Goal: Information Seeking & Learning: Check status

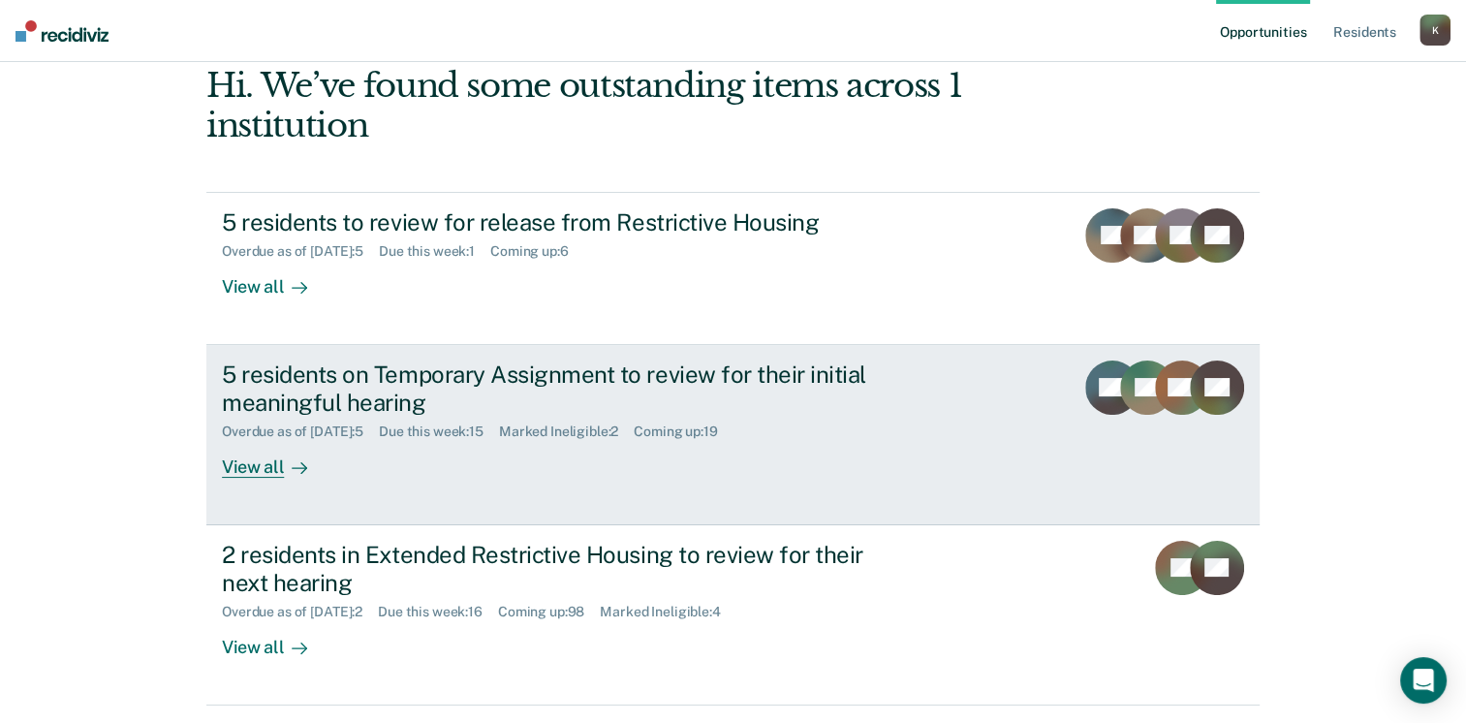
scroll to position [155, 0]
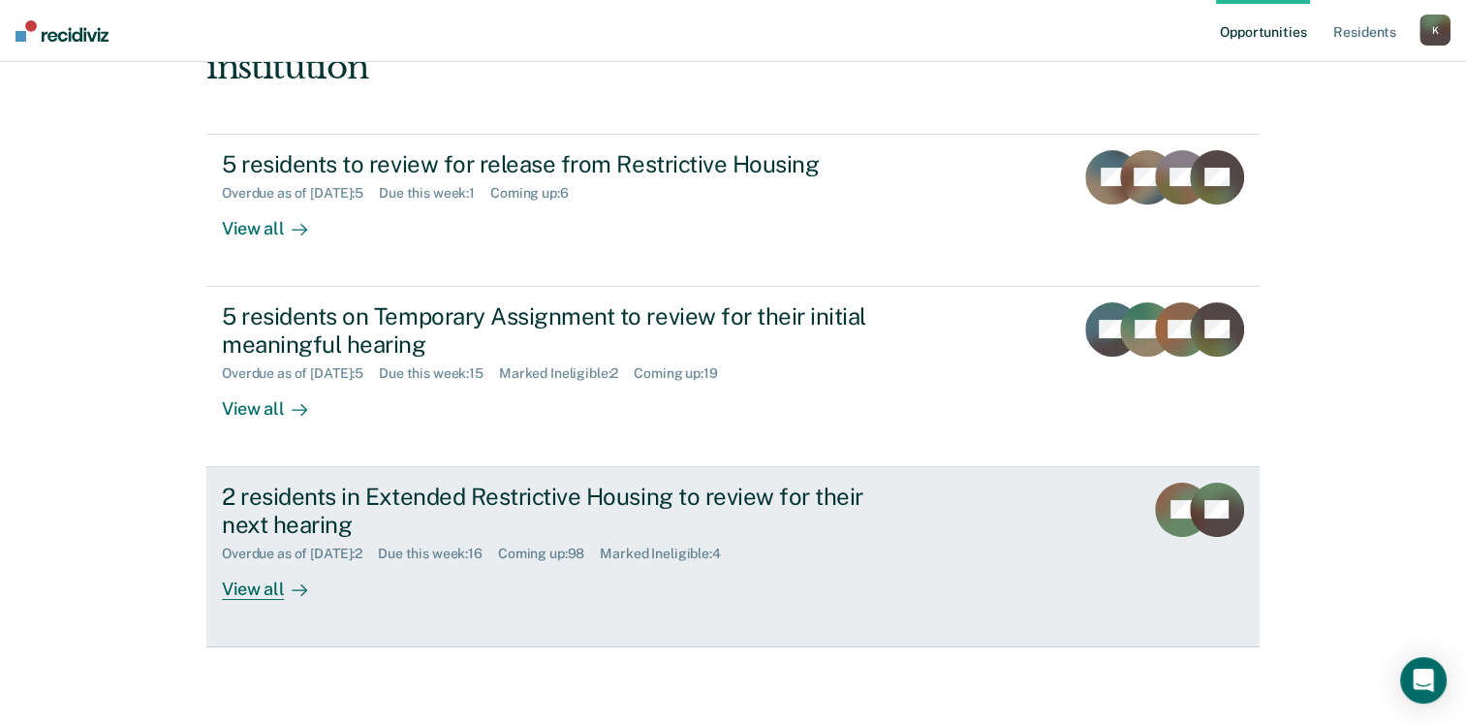
click at [264, 580] on div "View all" at bounding box center [276, 581] width 109 height 38
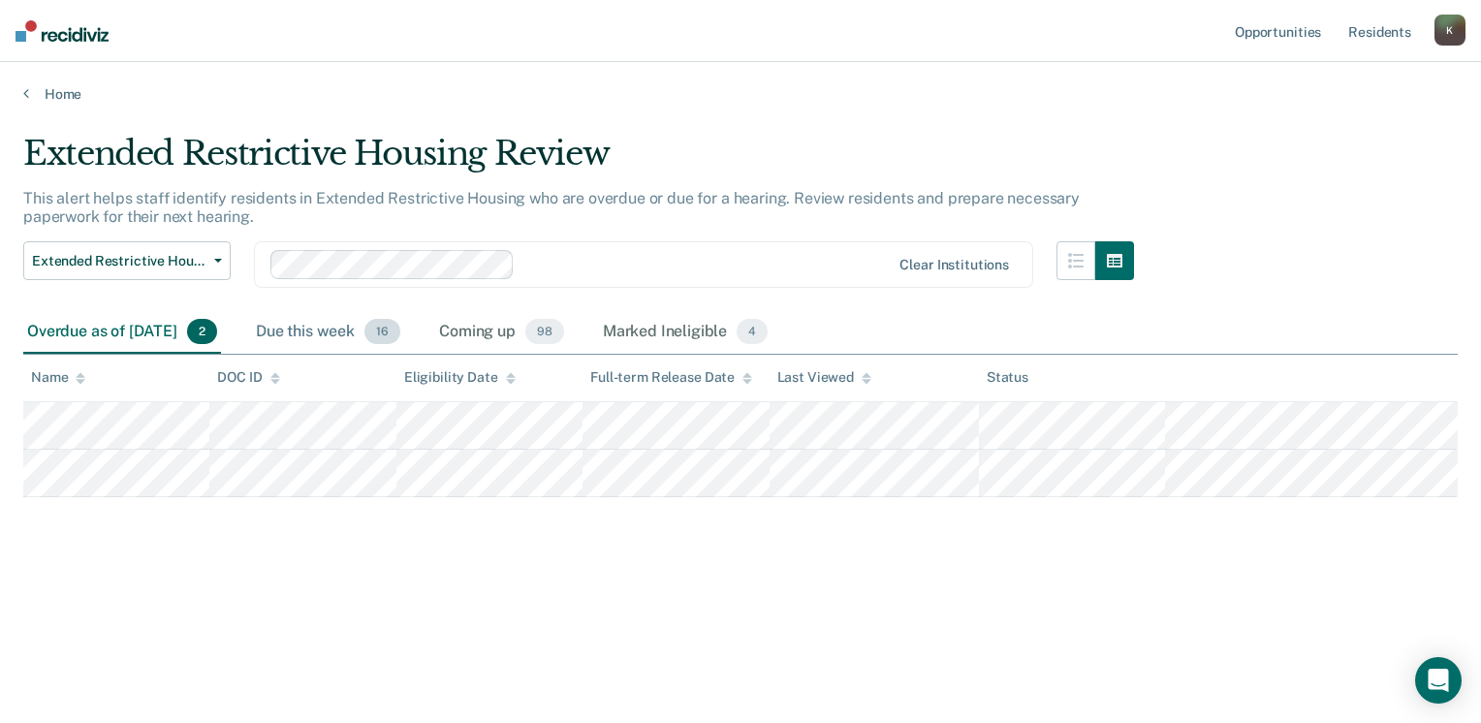
click at [336, 320] on div "Due this week 16" at bounding box center [328, 332] width 152 height 43
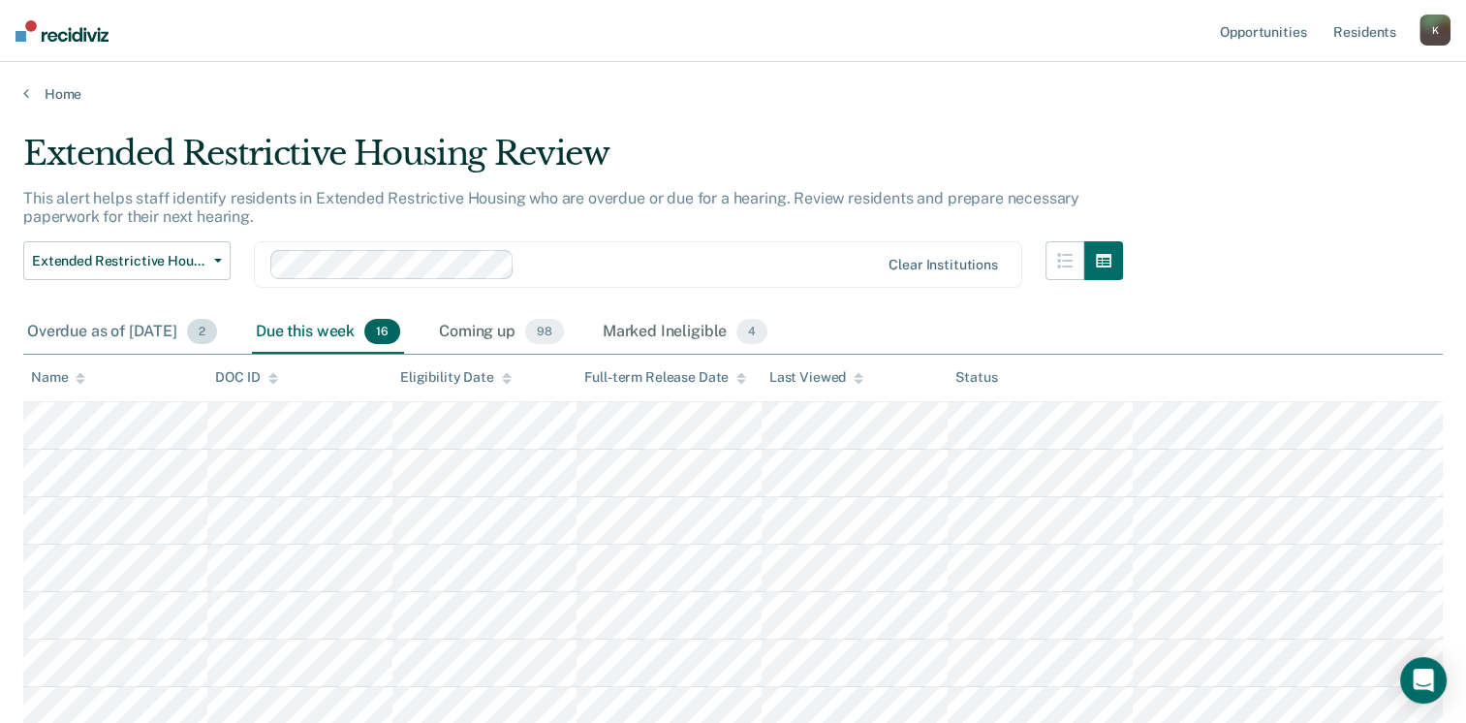
click at [217, 328] on span "2" at bounding box center [202, 331] width 30 height 25
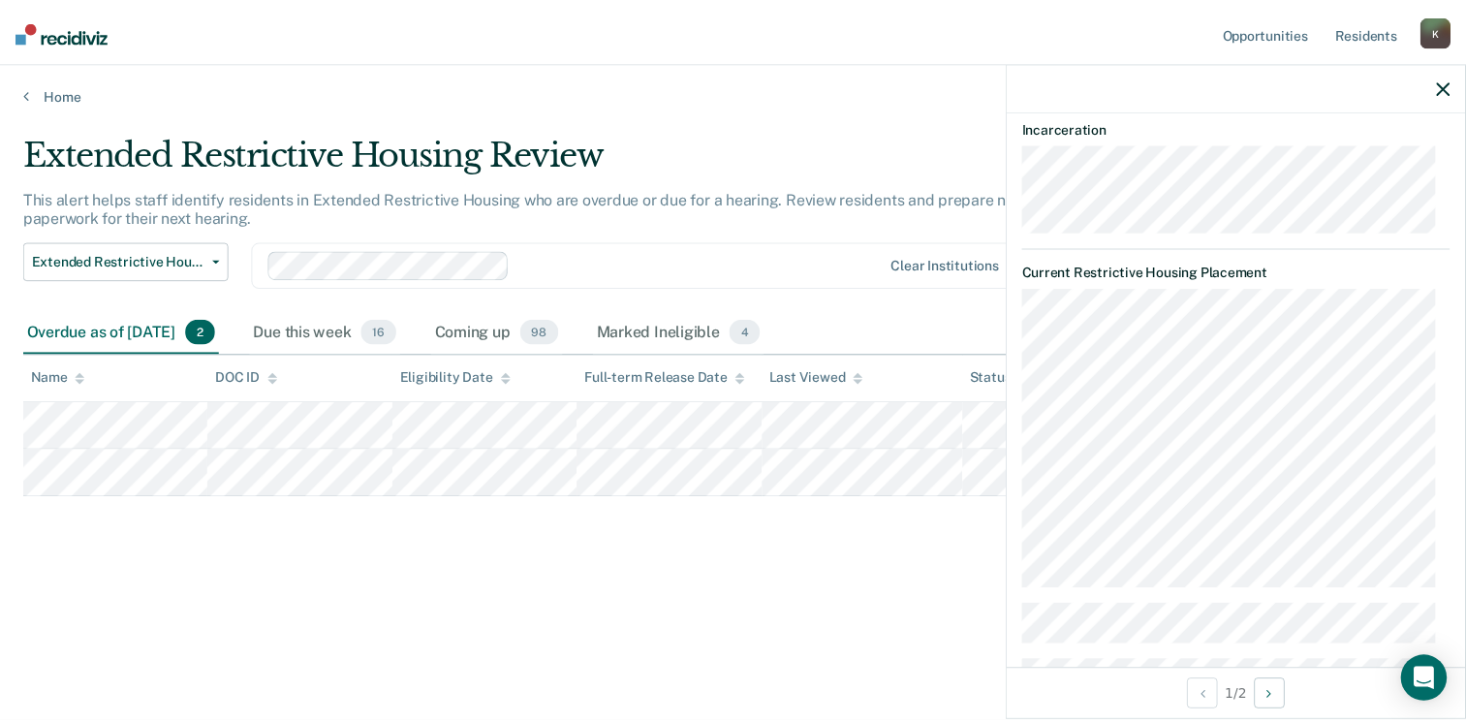
scroll to position [388, 0]
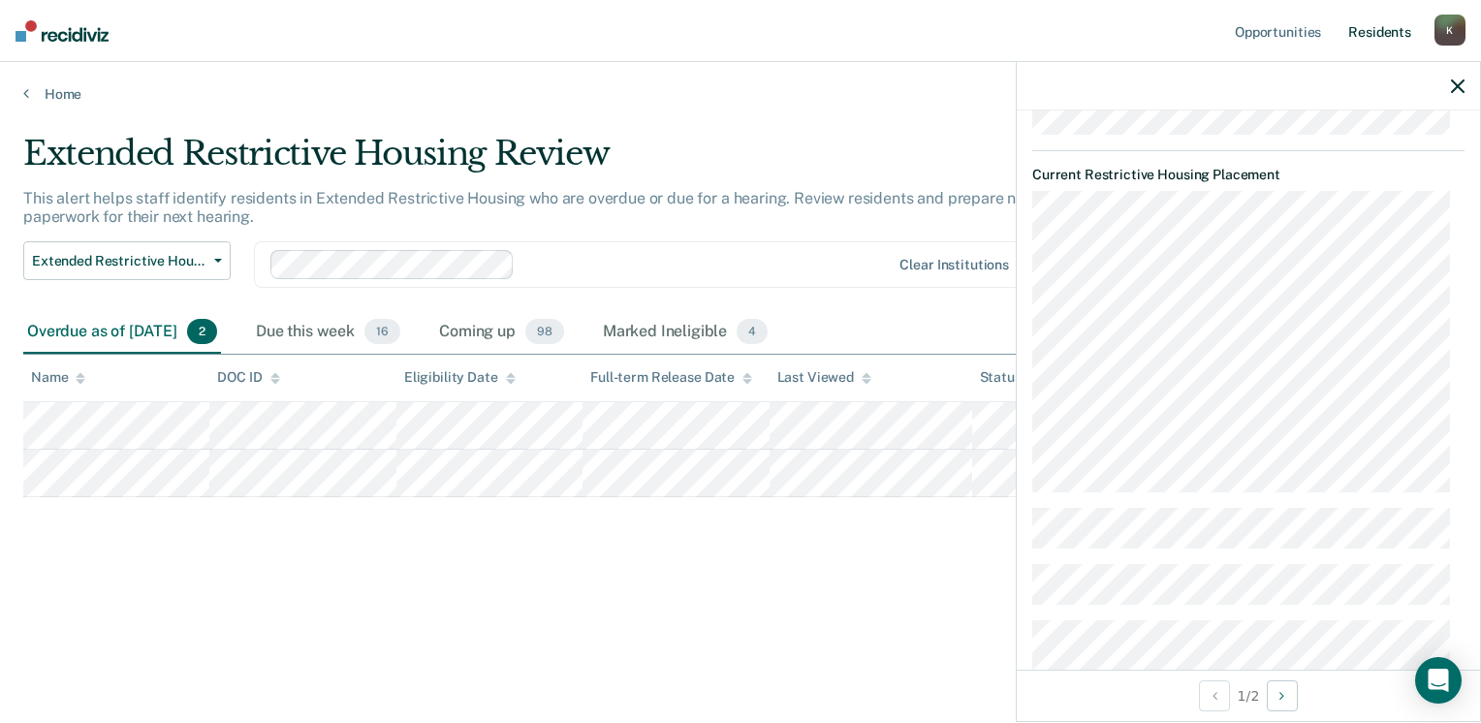
click at [1375, 40] on link "Resident s" at bounding box center [1379, 31] width 71 height 62
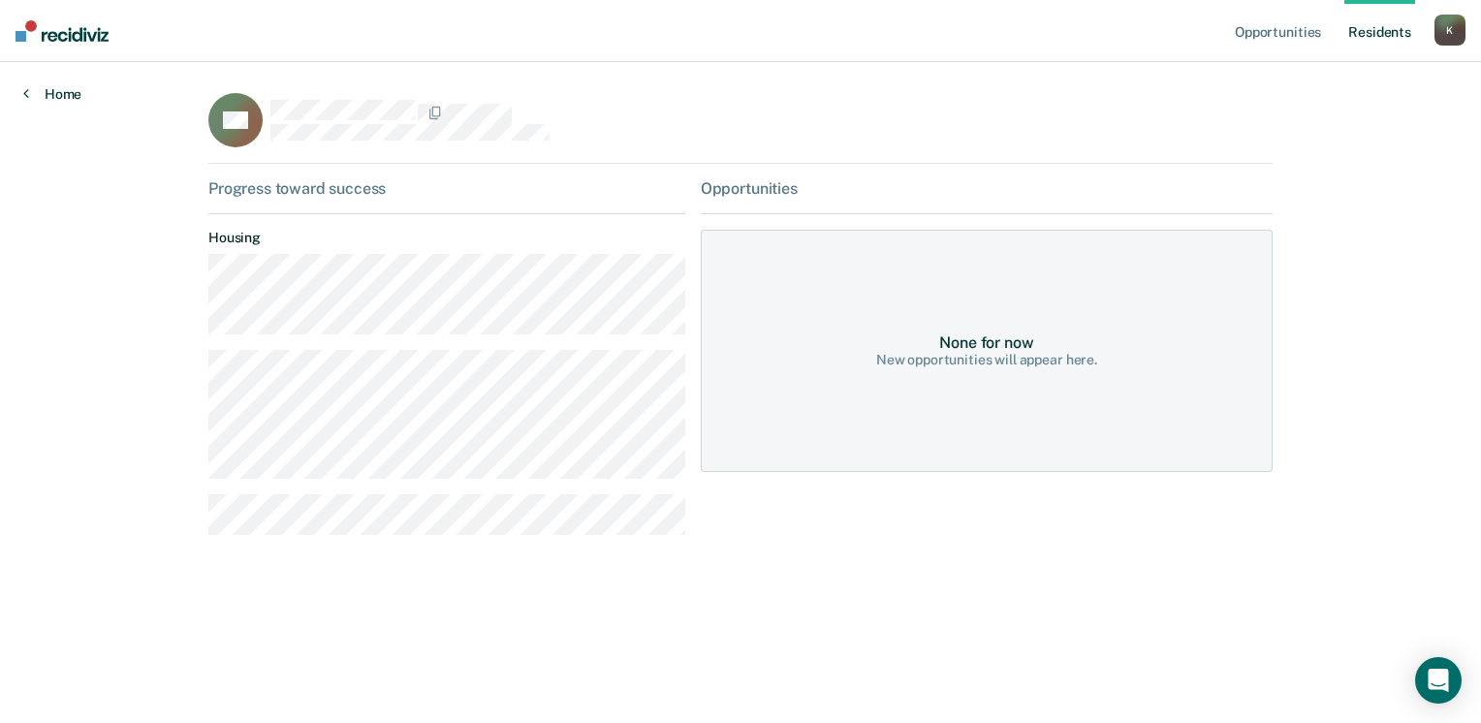
click at [59, 99] on link "Home" at bounding box center [52, 93] width 58 height 17
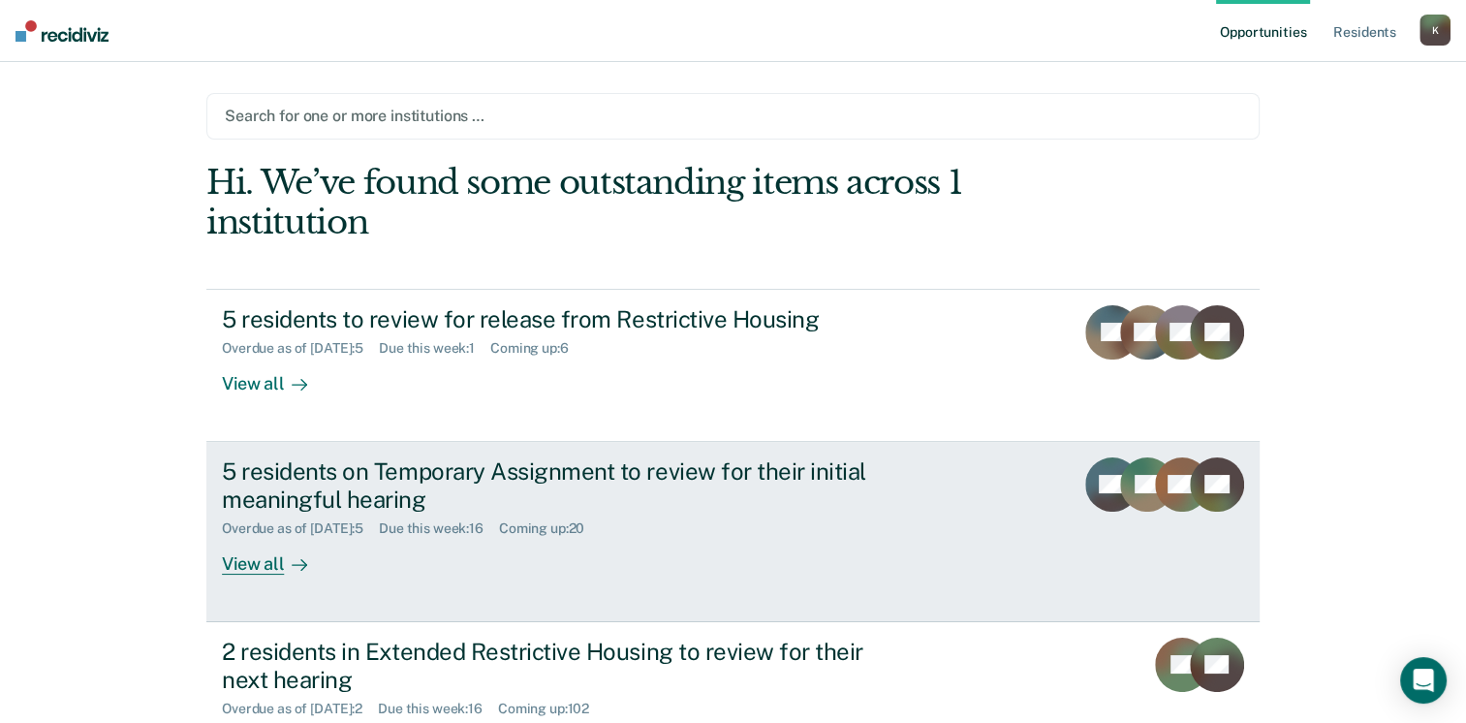
scroll to position [155, 0]
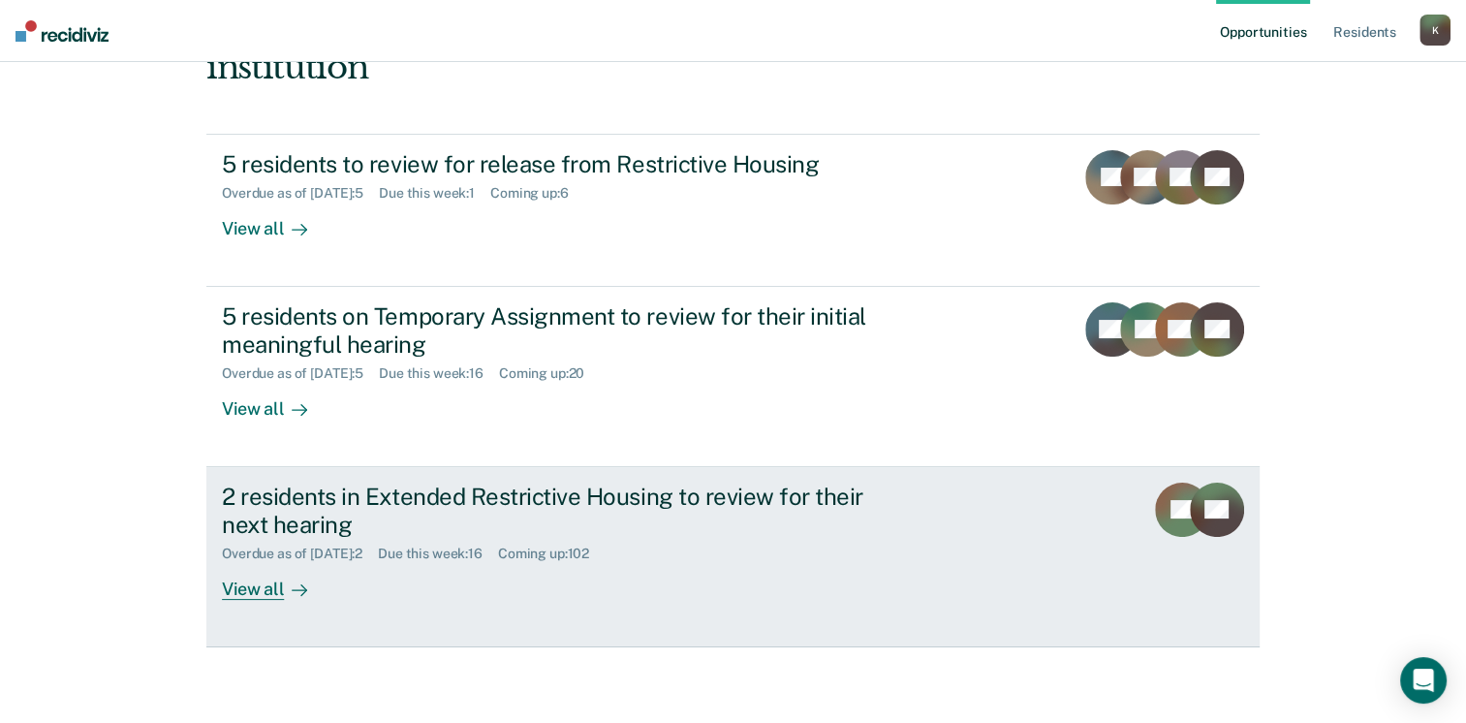
click at [372, 490] on div "2 residents in Extended Restrictive Housing to review for their next hearing" at bounding box center [562, 511] width 680 height 56
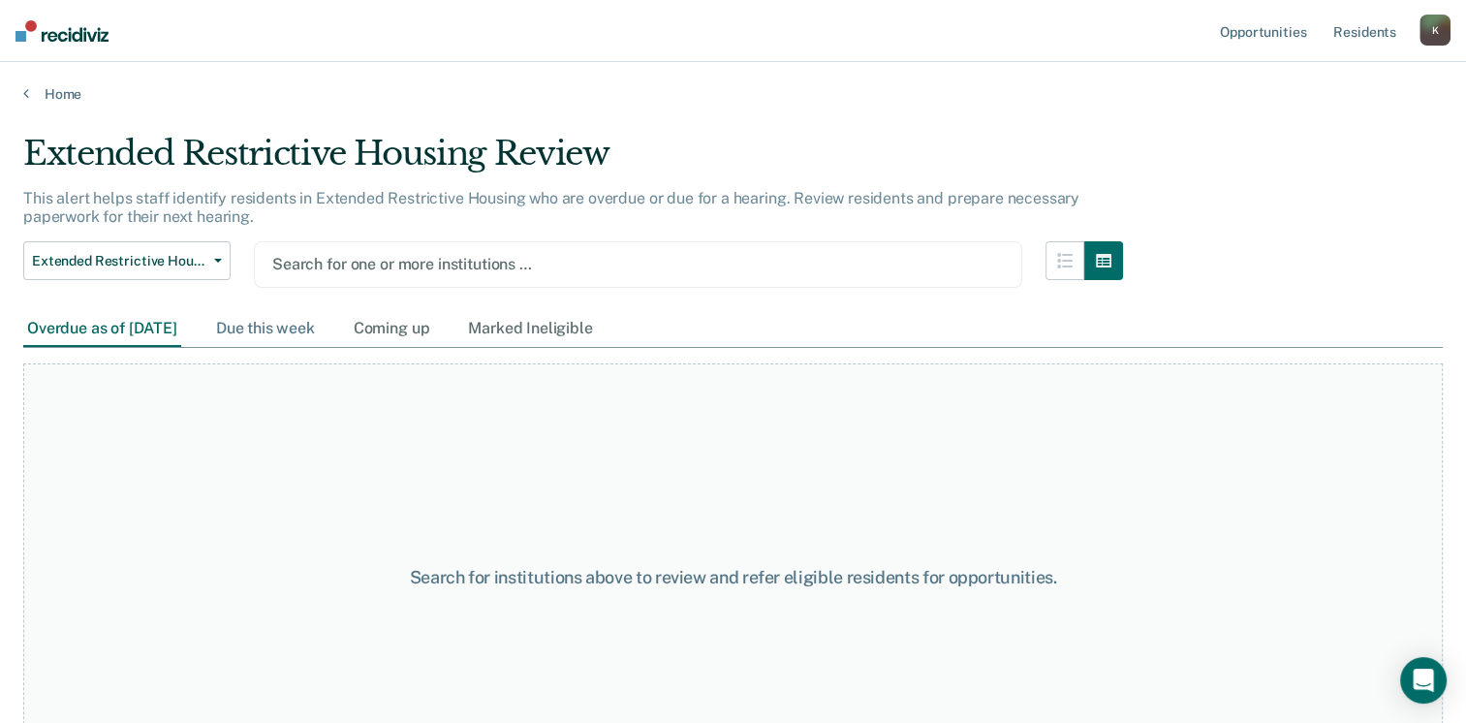
click at [319, 332] on div "Due this week" at bounding box center [265, 329] width 107 height 36
click at [319, 328] on div "Due this week" at bounding box center [265, 329] width 107 height 36
click at [408, 262] on div at bounding box center [638, 264] width 732 height 22
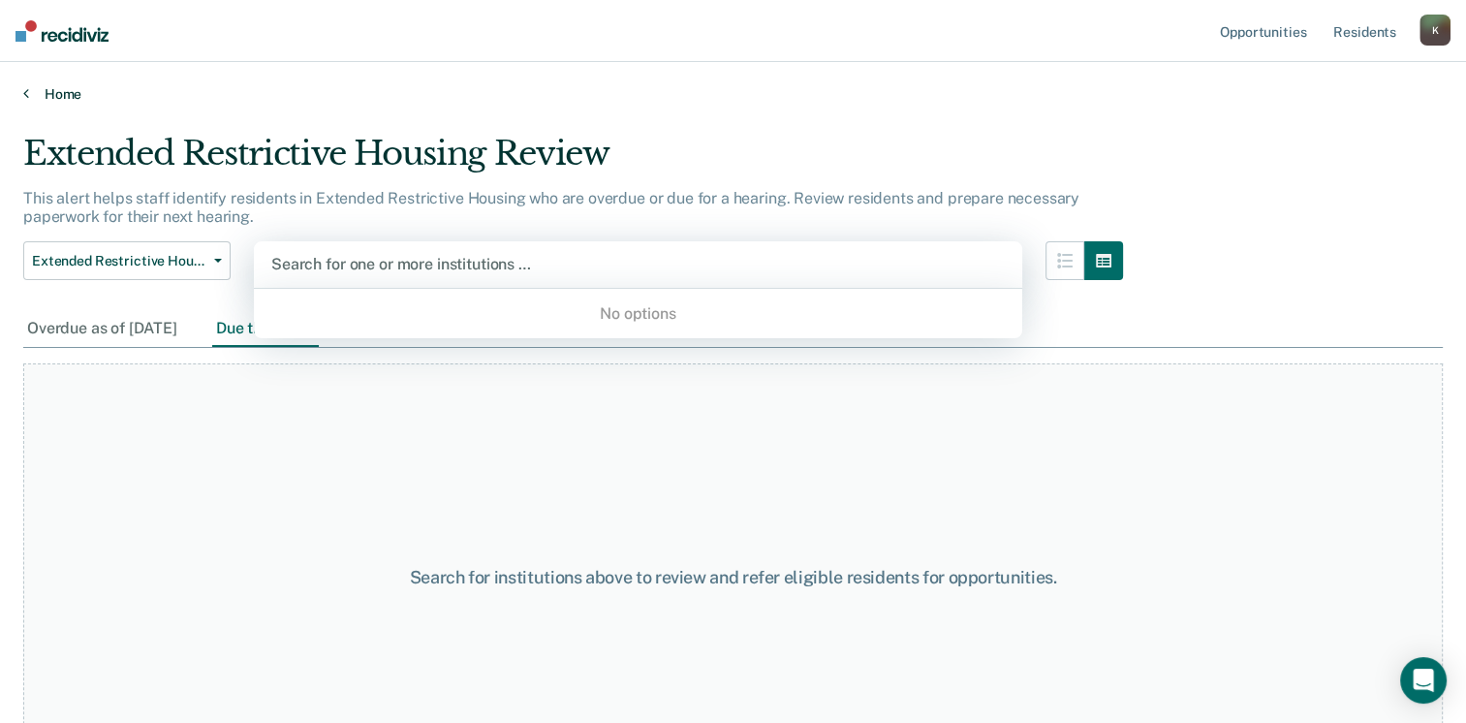
click at [67, 93] on link "Home" at bounding box center [733, 93] width 1420 height 17
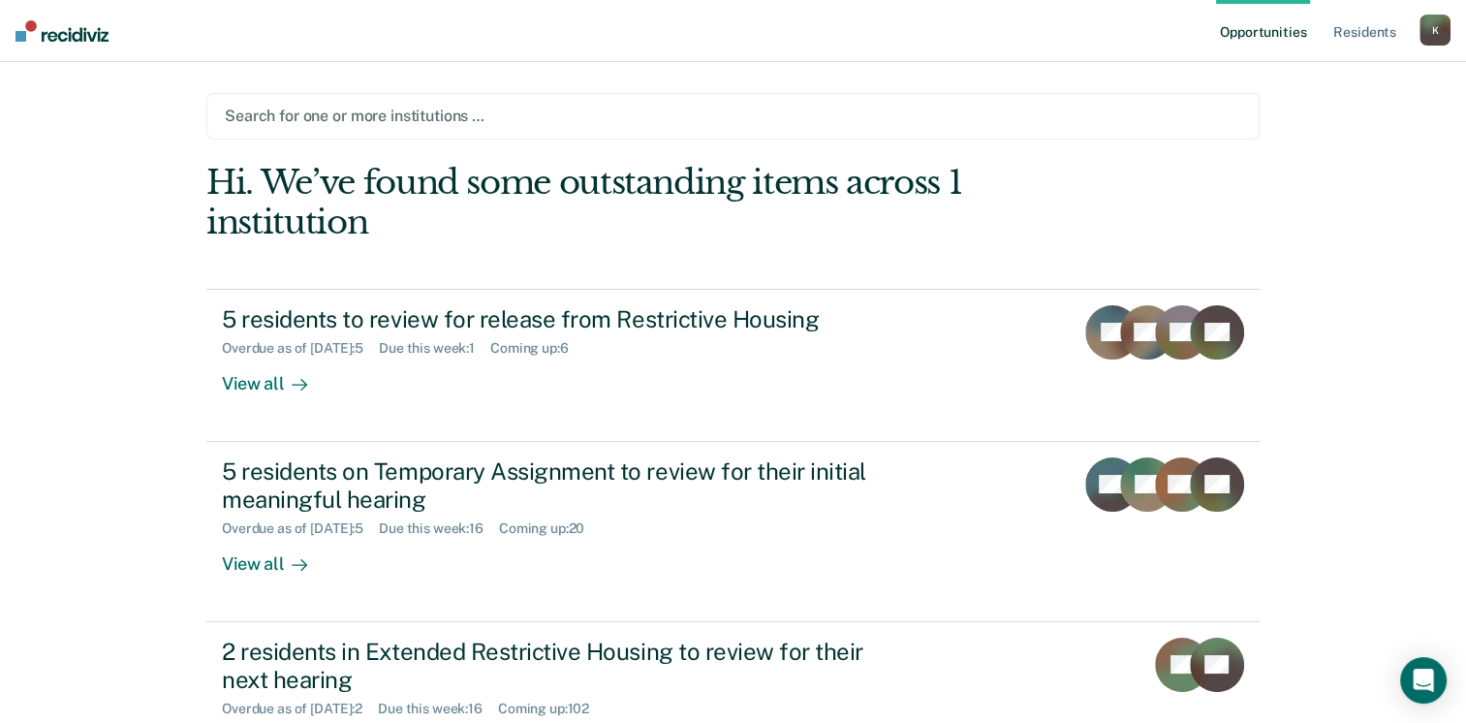
click at [436, 111] on div at bounding box center [733, 116] width 1016 height 22
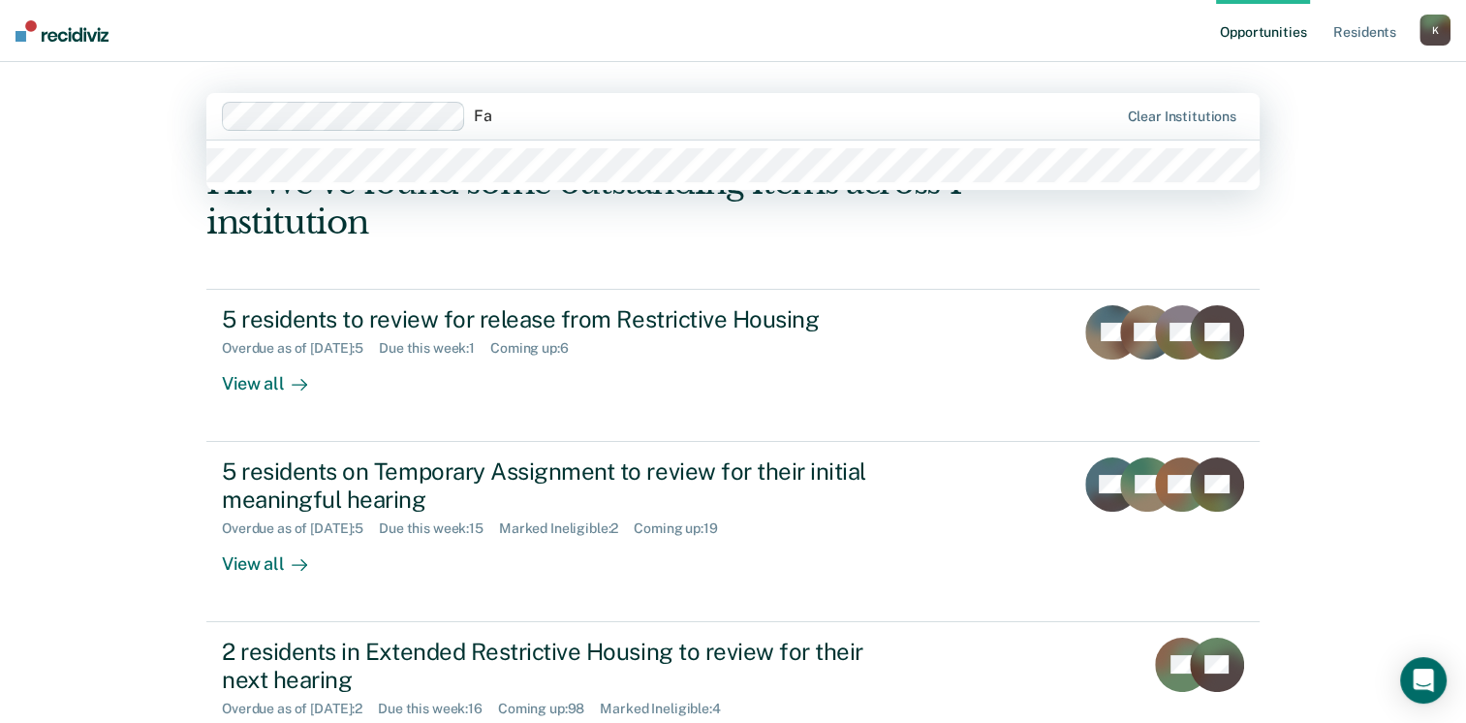
type input "F"
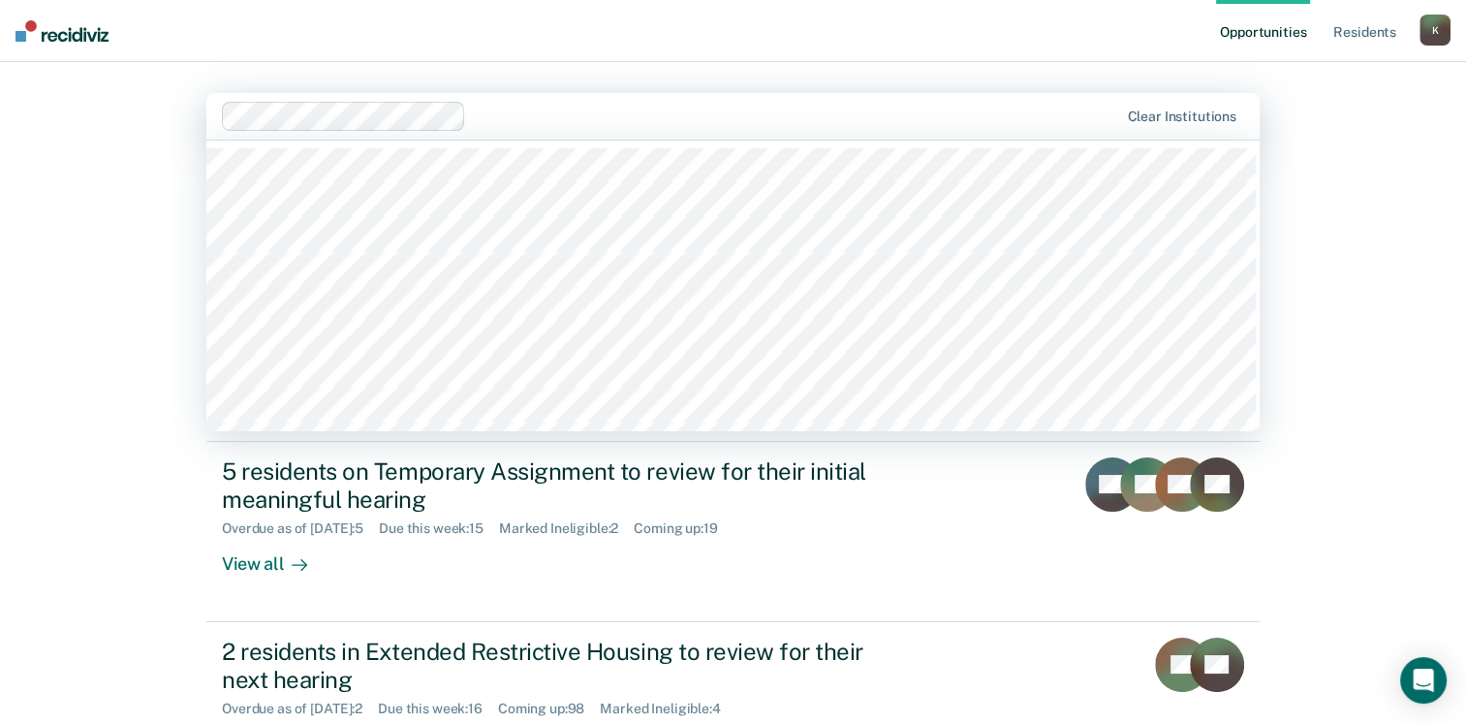
click at [56, 211] on div "Opportunities Resident s [PERSON_NAME][EMAIL_ADDRESS][PERSON_NAME][DOMAIN_NAME]…" at bounding box center [733, 440] width 1466 height 880
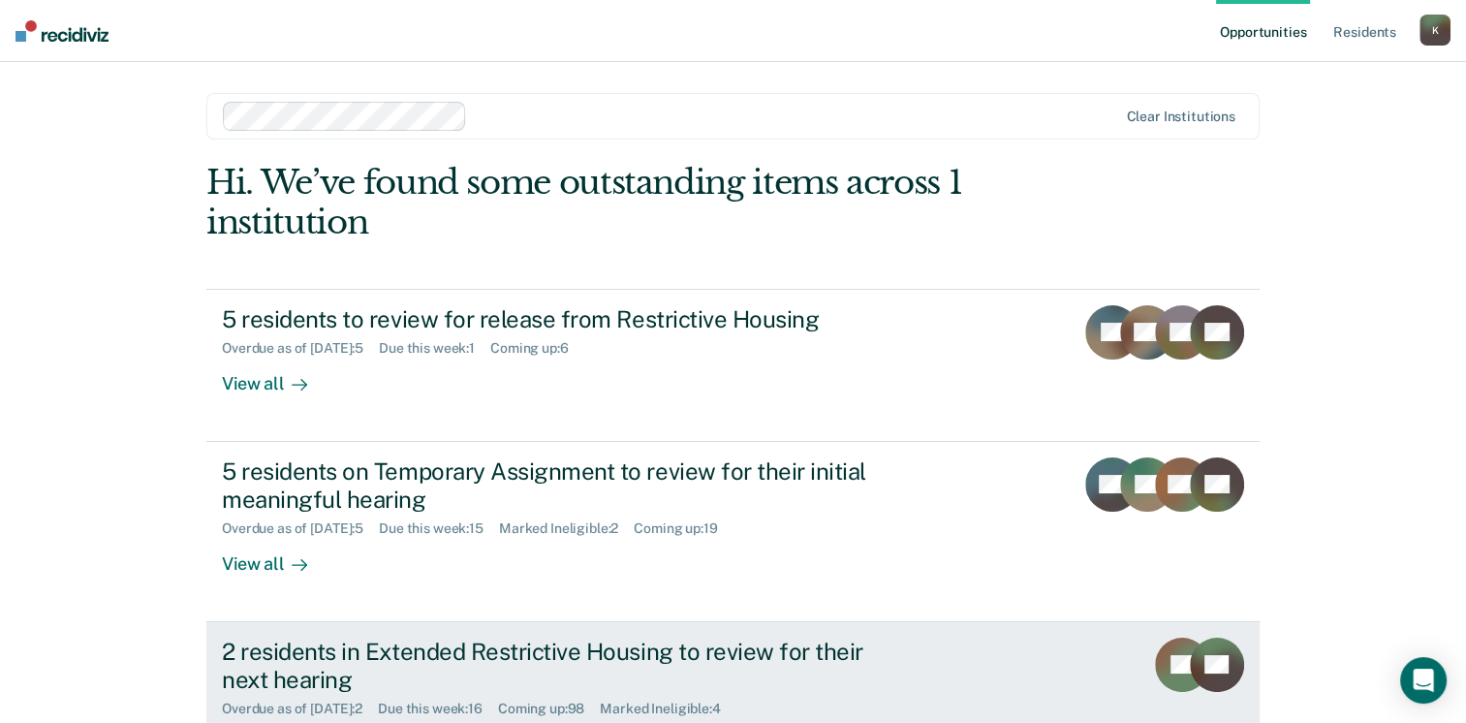
click at [372, 652] on div "2 residents in Extended Restrictive Housing to review for their next hearing" at bounding box center [562, 666] width 680 height 56
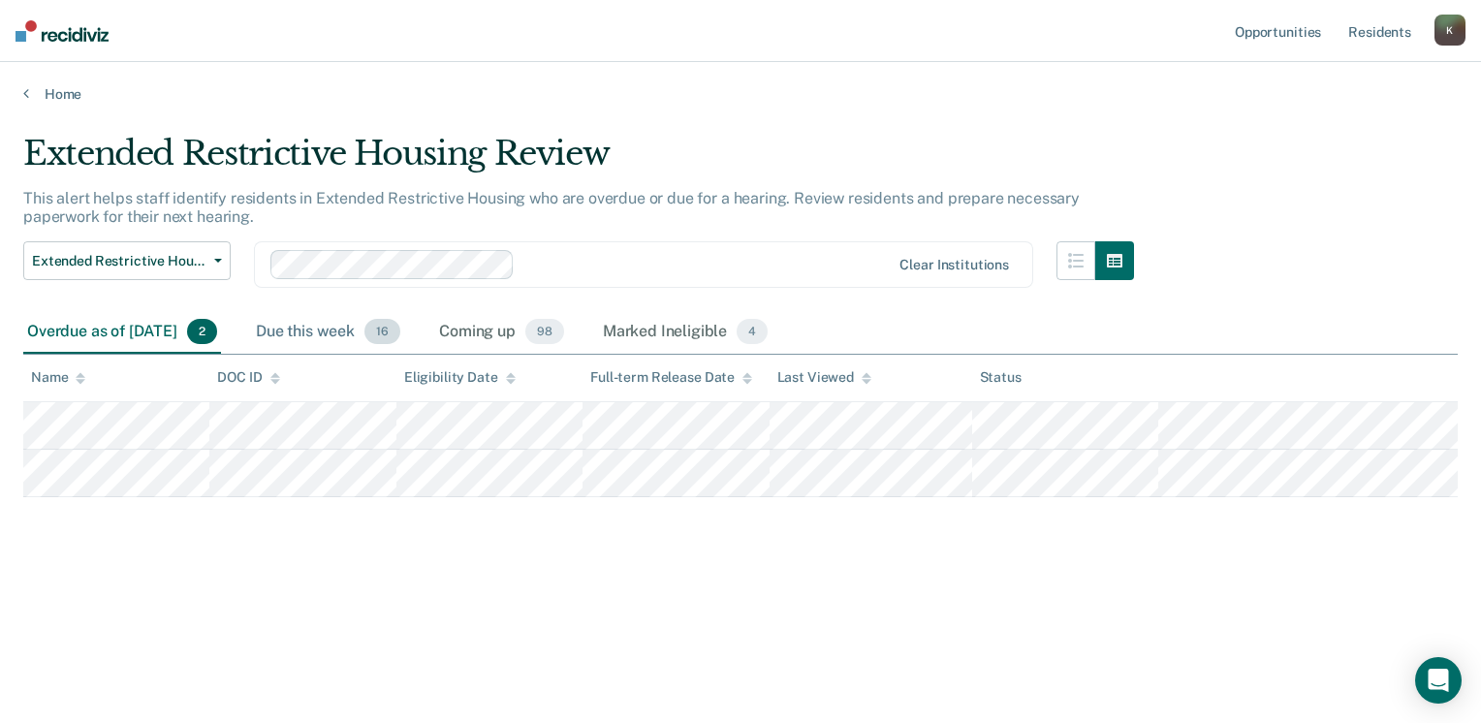
click at [349, 335] on div "Due this week 16" at bounding box center [328, 332] width 152 height 43
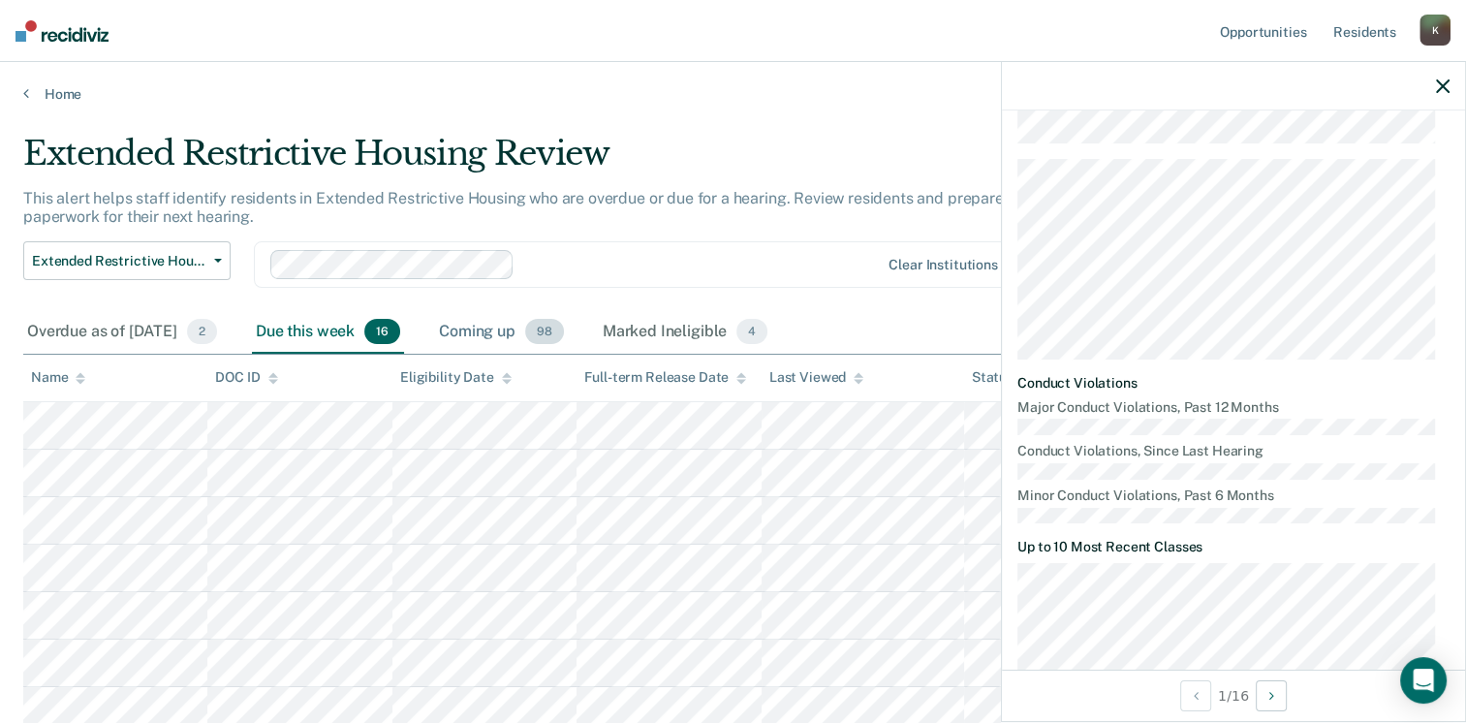
click at [519, 324] on div "Coming up 98" at bounding box center [501, 332] width 133 height 43
click at [369, 336] on div "Due this week 16" at bounding box center [328, 332] width 152 height 43
